Goal: Check status

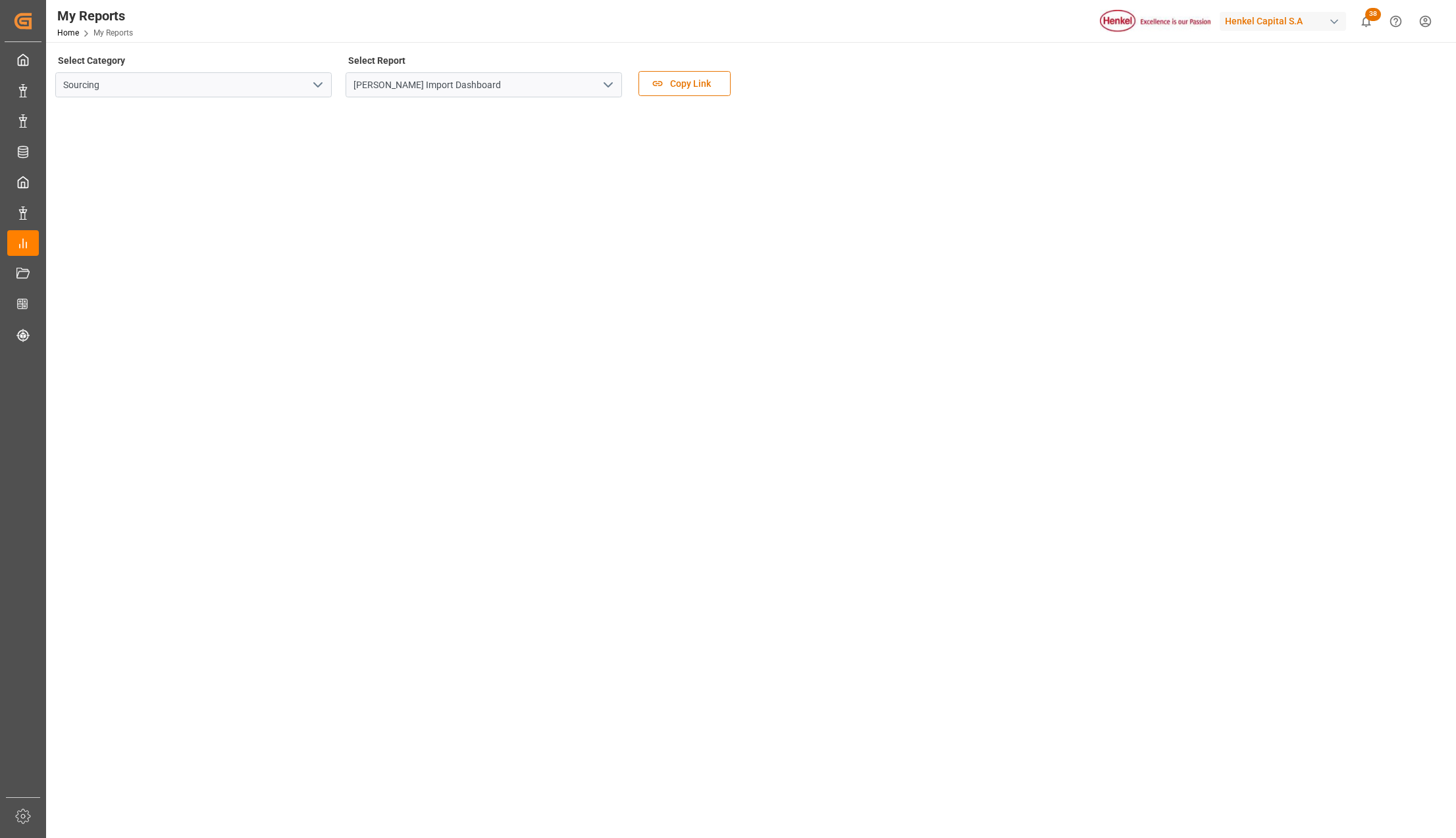
click at [625, 95] on div "Henkel Import Dashboard" at bounding box center [483, 85] width 296 height 25
click at [611, 85] on icon "open menu" at bounding box center [608, 85] width 16 height 16
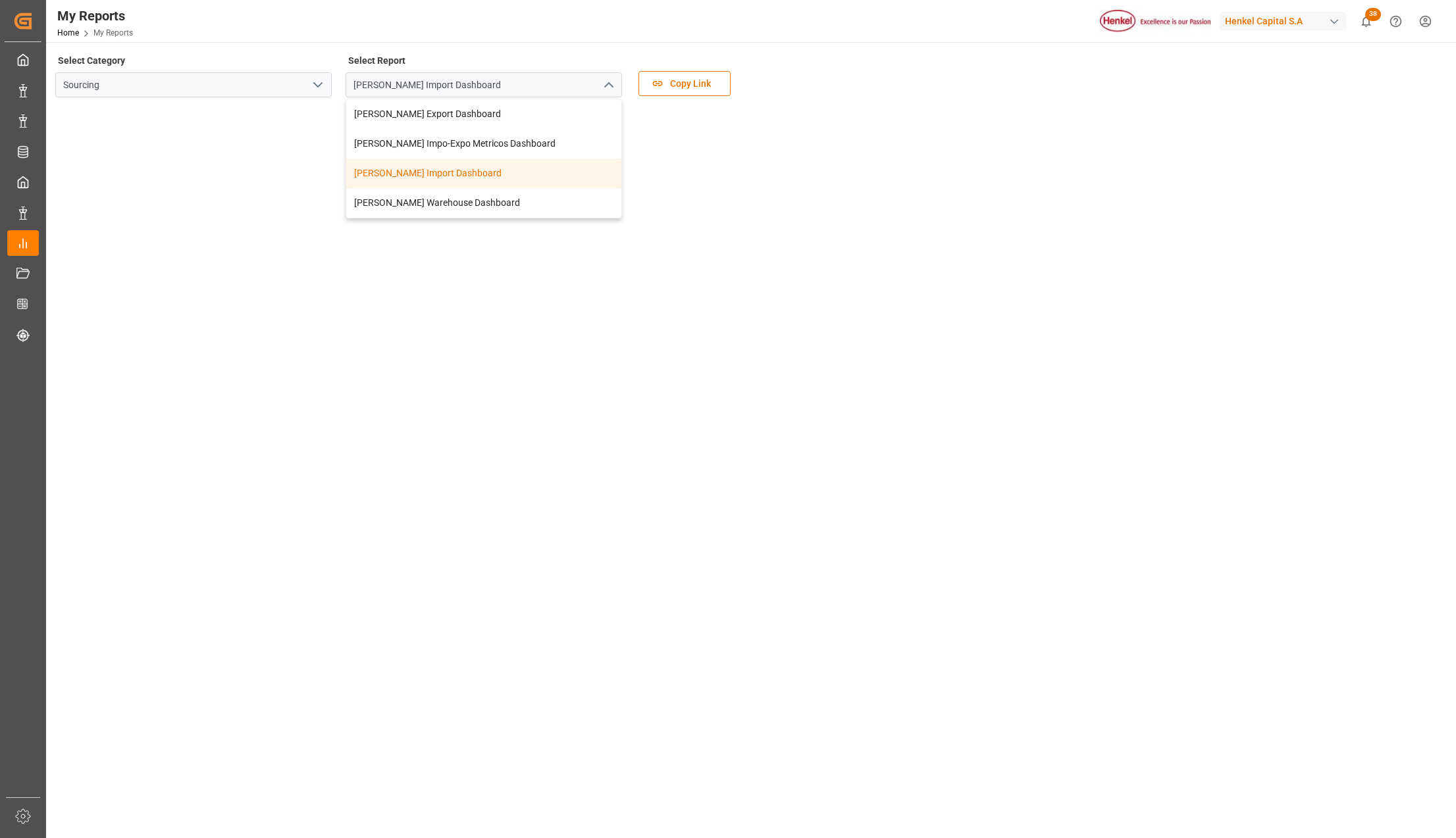
click at [417, 176] on div "Henkel Import Dashboard" at bounding box center [483, 173] width 275 height 30
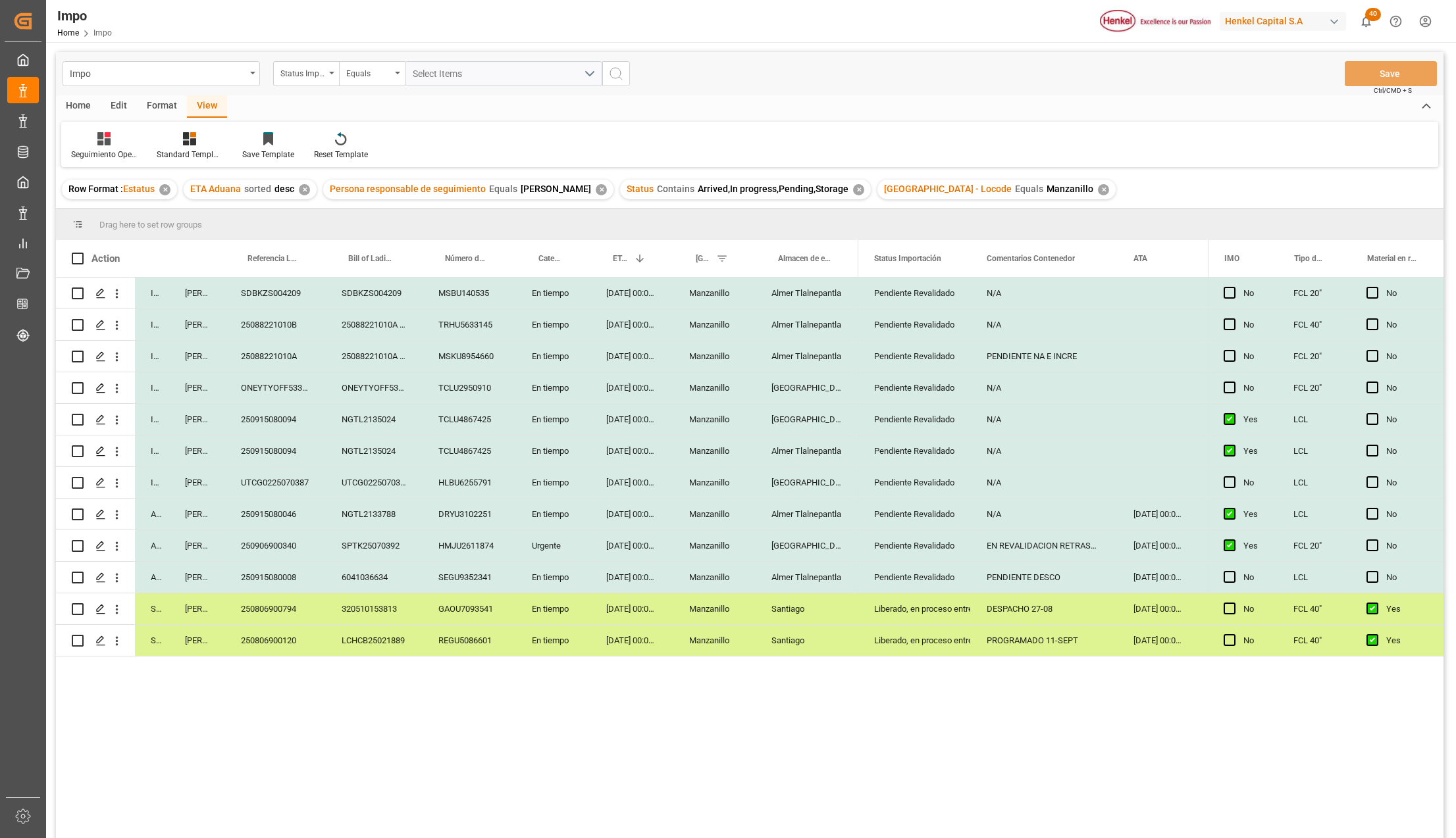
click at [1040, 546] on div "EN REVALIDACION RETRASO NAVIERA" at bounding box center [1044, 546] width 147 height 31
click at [1014, 546] on div "EN REVALIDACION RETRASO NAVIERA" at bounding box center [1044, 546] width 147 height 31
click at [1036, 535] on div "EN REVALIDACION RETRASO NAVIERA" at bounding box center [1044, 546] width 147 height 31
click at [308, 563] on div "250915080008" at bounding box center [275, 577] width 101 height 31
click at [356, 547] on div "SPTK25070392" at bounding box center [374, 546] width 97 height 31
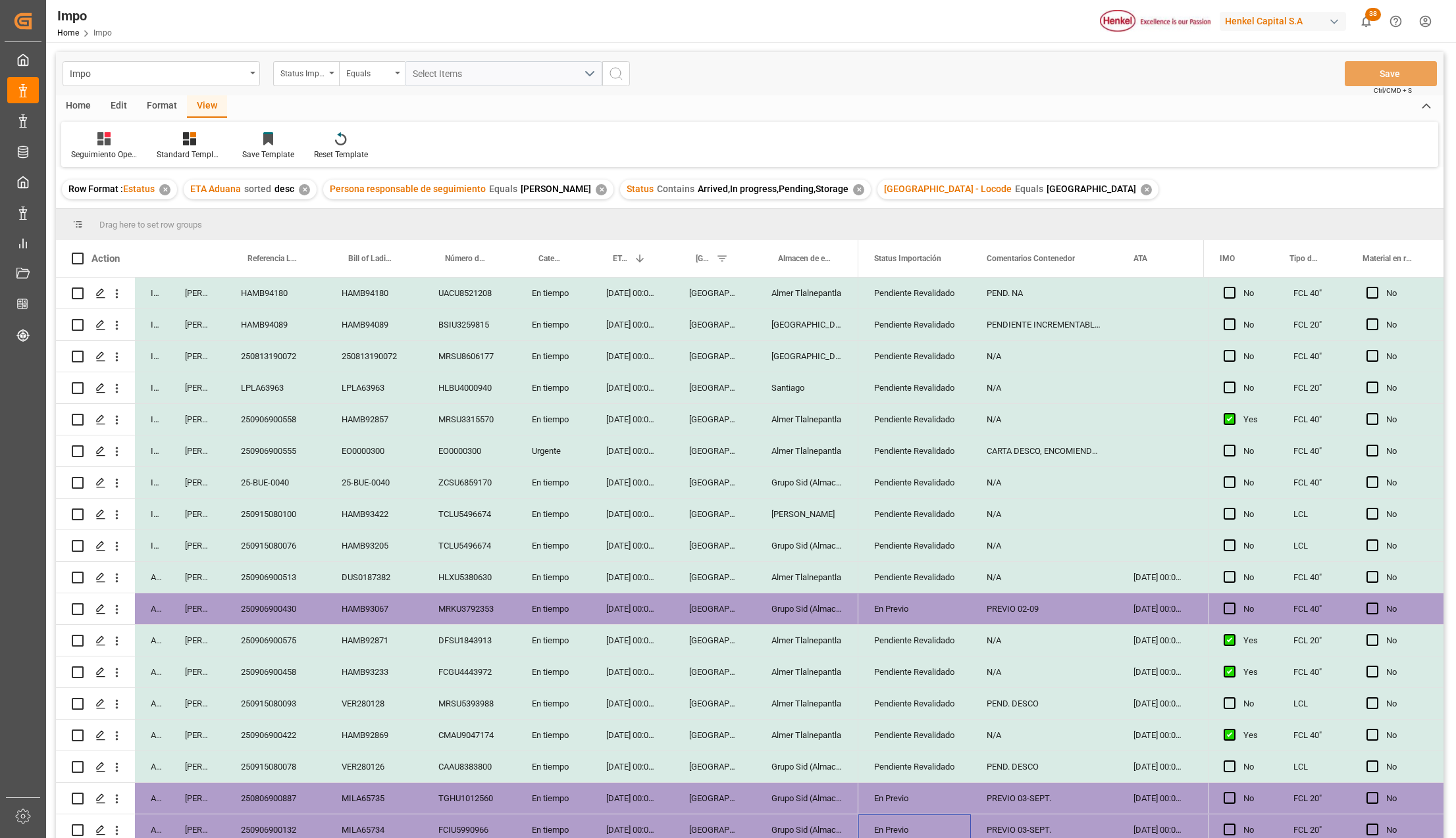
scroll to position [87, 0]
